Goal: Task Accomplishment & Management: Manage account settings

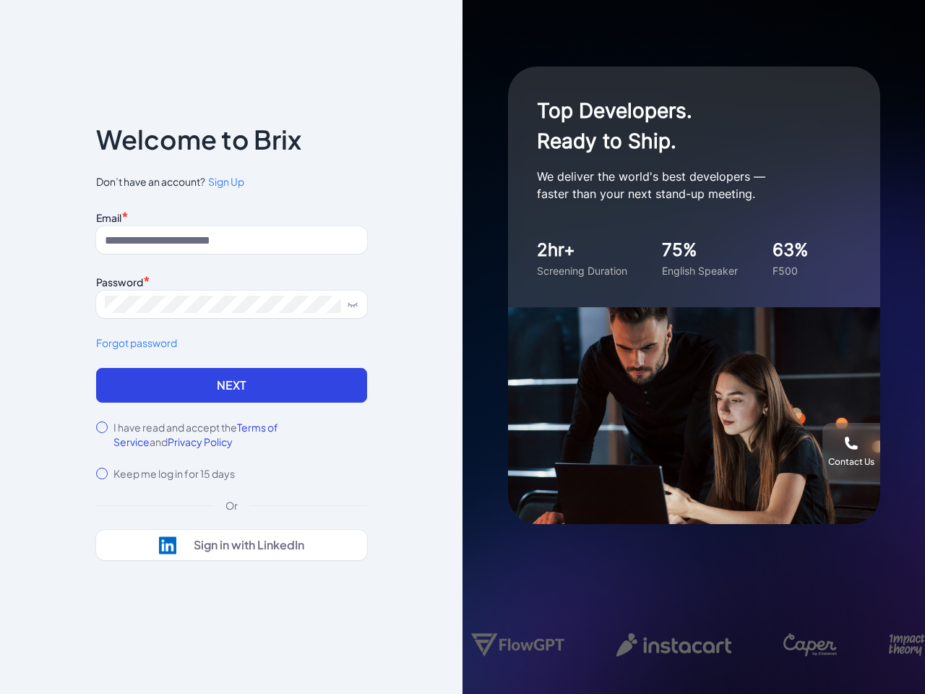
click at [463, 347] on div "Top Developers. Ready to Ship. We deliver the world's best developers — faster …" at bounding box center [694, 347] width 463 height 694
click at [353, 304] on icon at bounding box center [353, 305] width 12 height 12
click at [231, 343] on link "Forgot password" at bounding box center [231, 342] width 271 height 15
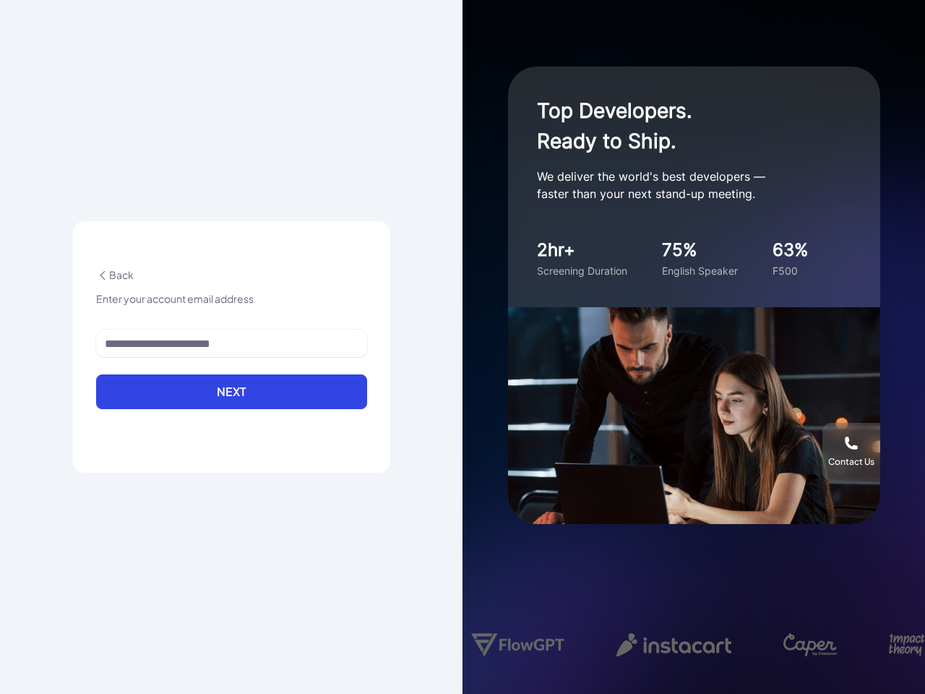
click at [231, 385] on button "Next" at bounding box center [231, 392] width 271 height 35
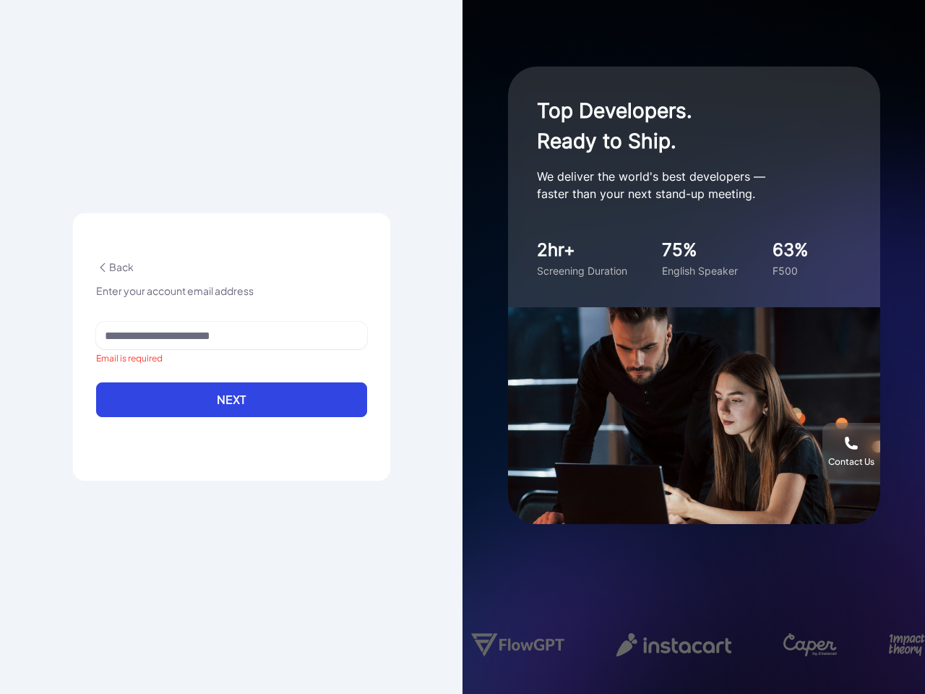
click at [277, 427] on form "Email is required Next" at bounding box center [231, 378] width 271 height 113
click at [145, 442] on div "Back Enter your account email address Email is required Next" at bounding box center [231, 347] width 317 height 268
click at [231, 545] on div "Back Enter your account email address Email is required Next" at bounding box center [231, 347] width 463 height 694
click at [852, 452] on div "Contact Us" at bounding box center [852, 452] width 58 height 32
